Goal: Information Seeking & Learning: Learn about a topic

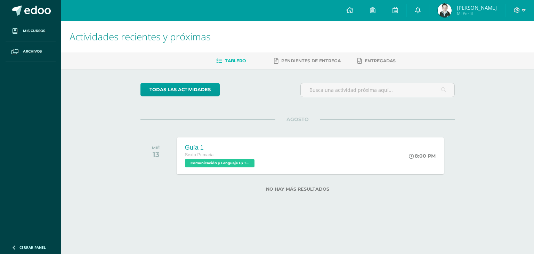
click at [413, 16] on link at bounding box center [418, 10] width 22 height 21
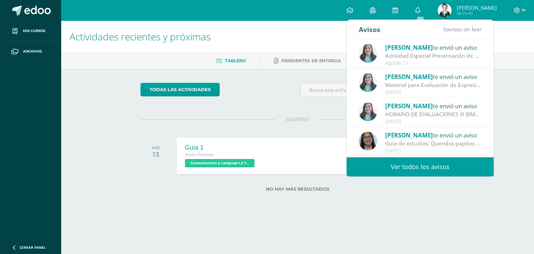
click at [425, 59] on div "Actividad Especial Presentación de Candidatas : Buenos días queridos papitos Es…" at bounding box center [433, 56] width 97 height 8
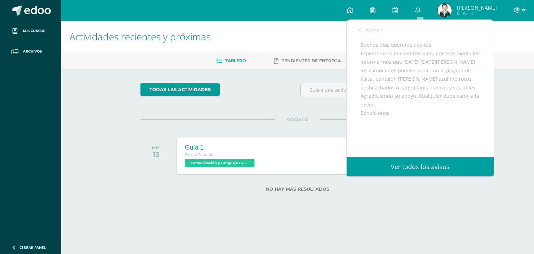
scroll to position [70, 0]
click at [363, 23] on link "Avisos" at bounding box center [371, 30] width 25 height 20
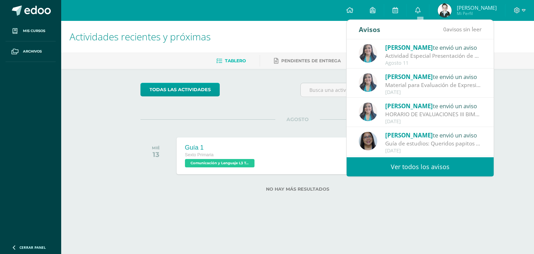
click at [408, 104] on span "[PERSON_NAME]" at bounding box center [409, 106] width 48 height 8
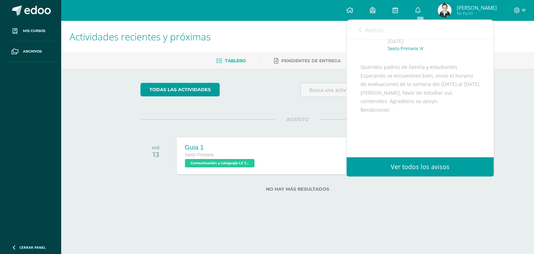
scroll to position [35, 0]
click at [358, 31] on div "Avisos 0 avisos sin leer Avisos" at bounding box center [420, 29] width 147 height 19
click at [358, 27] on div "Avisos 0 avisos sin leer Avisos" at bounding box center [420, 29] width 147 height 19
click at [360, 31] on icon at bounding box center [360, 30] width 3 height 6
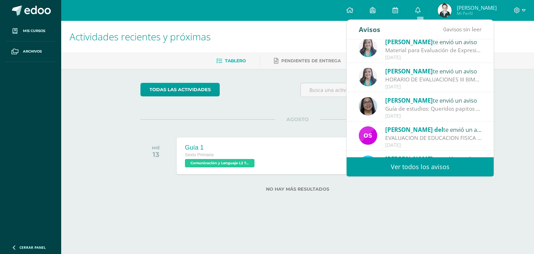
click at [402, 103] on span "[PERSON_NAME]" at bounding box center [409, 100] width 48 height 8
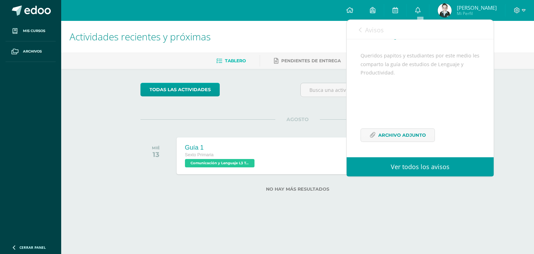
scroll to position [67, 0]
click at [393, 136] on span "Archivo Adjunto" at bounding box center [402, 135] width 48 height 13
